Goal: Find specific page/section: Find specific page/section

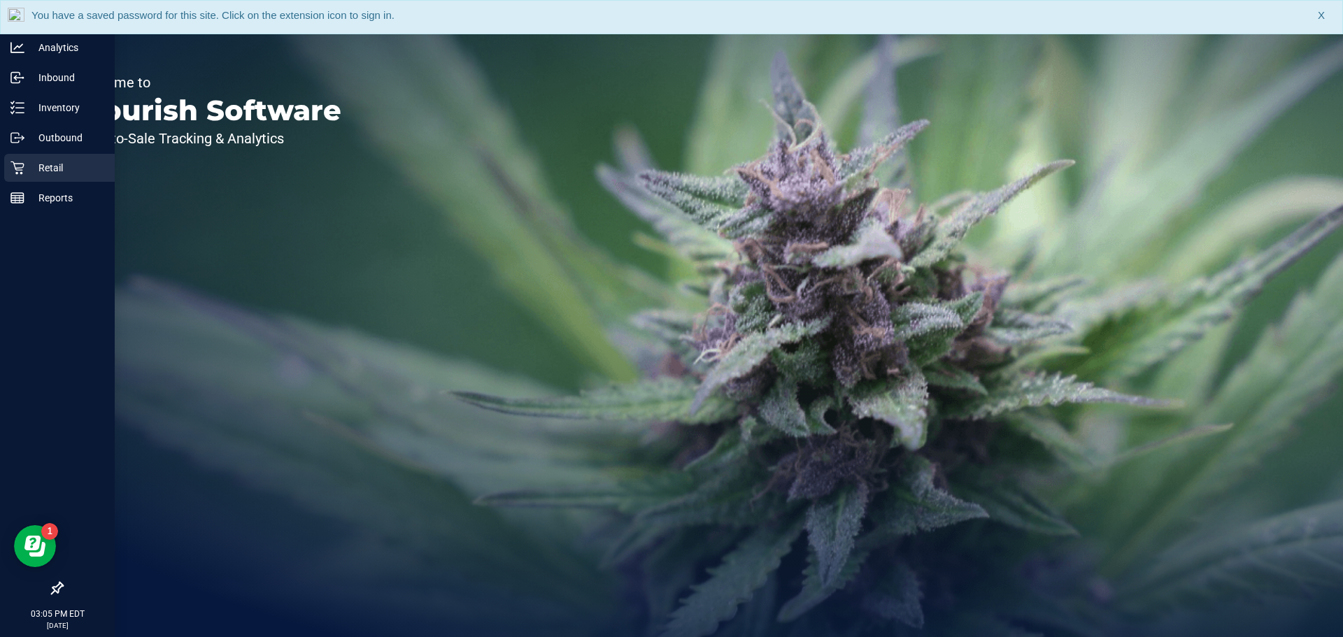
click at [63, 168] on p "Retail" at bounding box center [66, 168] width 84 height 17
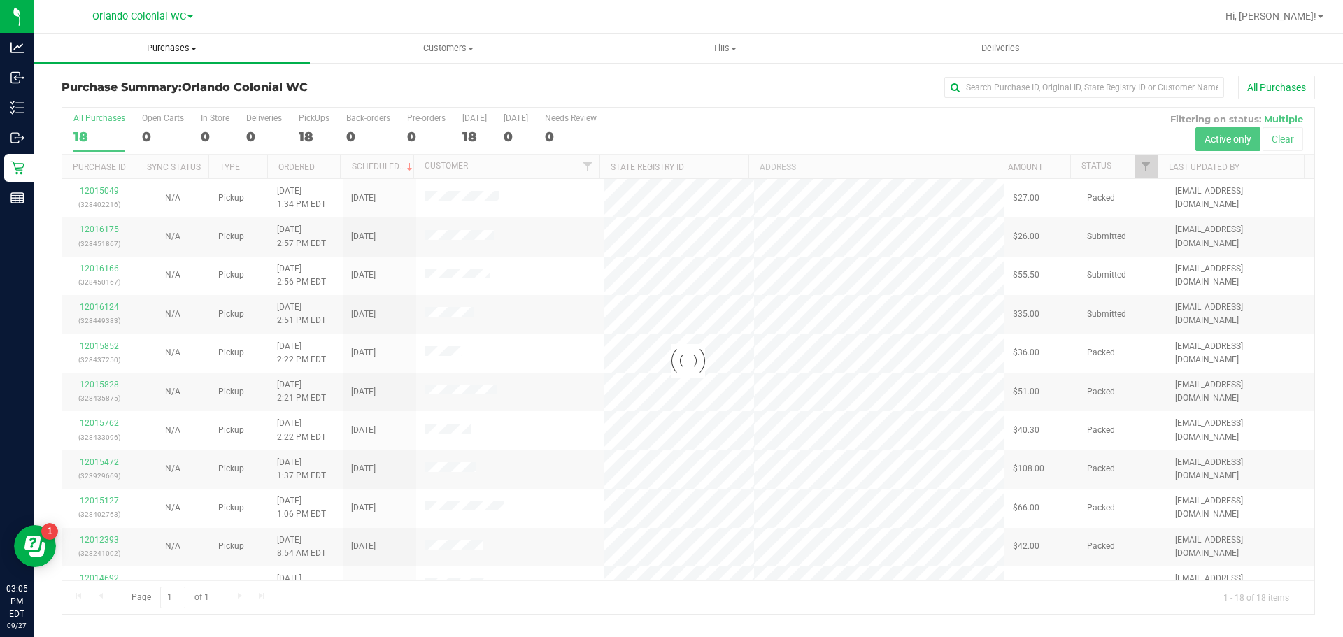
click at [158, 49] on span "Purchases" at bounding box center [172, 48] width 276 height 13
click at [94, 106] on span "Fulfillment" at bounding box center [77, 101] width 87 height 12
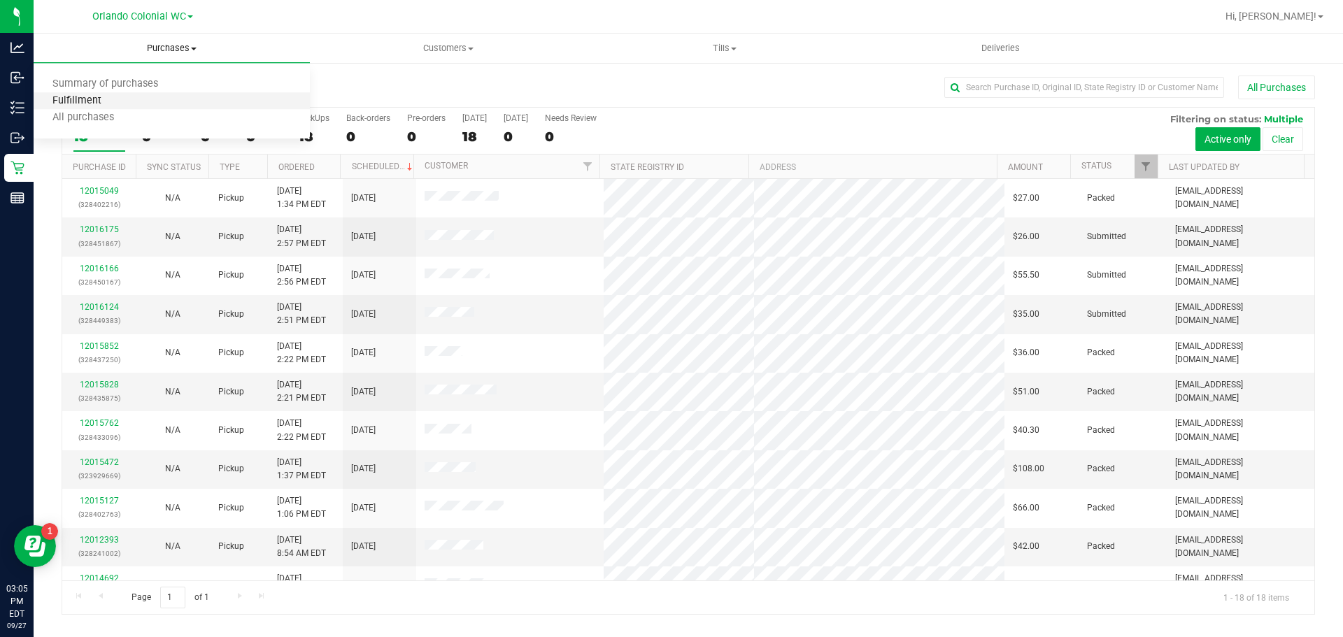
click at [94, 106] on span "Fulfillment" at bounding box center [77, 101] width 87 height 12
